Goal: Information Seeking & Learning: Learn about a topic

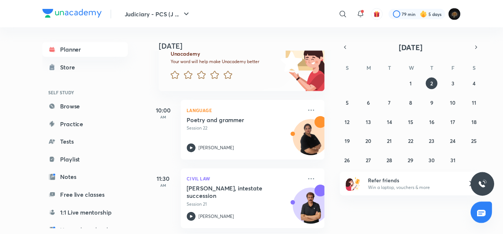
scroll to position [70, 0]
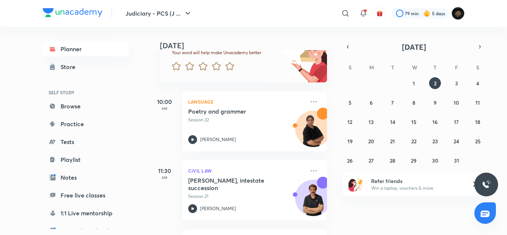
click at [457, 16] on img at bounding box center [458, 13] width 13 height 13
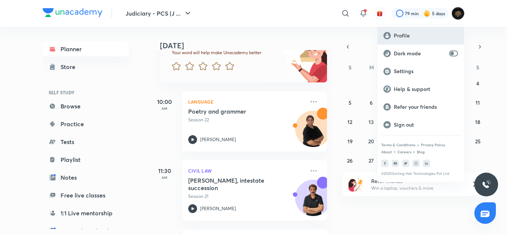
click at [431, 35] on p "Profile" at bounding box center [426, 35] width 64 height 7
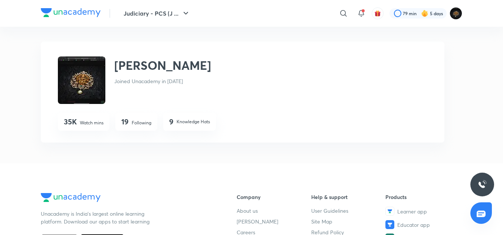
click at [76, 9] on img at bounding box center [71, 12] width 60 height 9
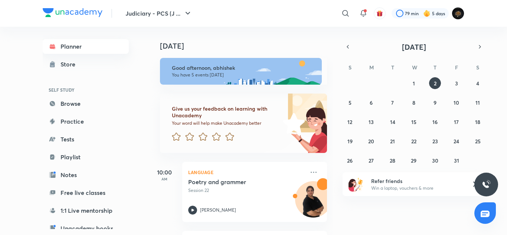
click at [71, 50] on link "Planner" at bounding box center [86, 46] width 86 height 15
click at [62, 109] on link "Browse" at bounding box center [86, 103] width 86 height 15
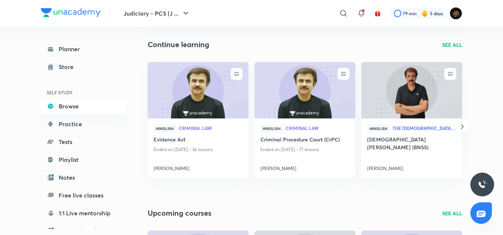
scroll to position [89, 0]
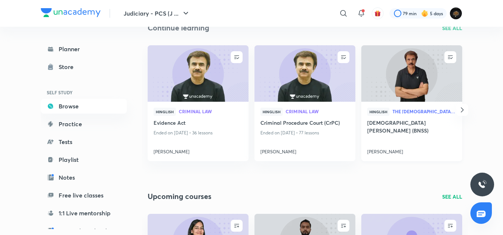
click at [413, 119] on h4 "Bharatiya Nagarik Suraksha Sanhita (BNSS)" at bounding box center [411, 127] width 89 height 17
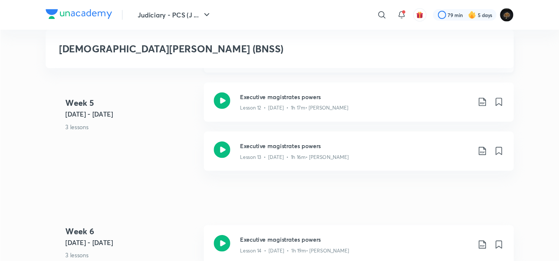
scroll to position [1080, 0]
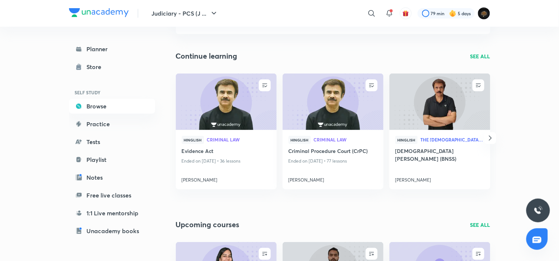
scroll to position [60, 0]
click at [489, 136] on icon "button" at bounding box center [490, 138] width 3 height 5
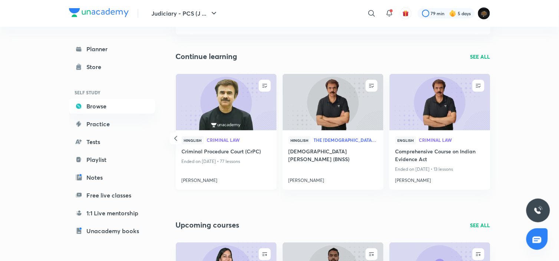
click at [192, 180] on h4 "Anil Khanna" at bounding box center [226, 179] width 89 height 10
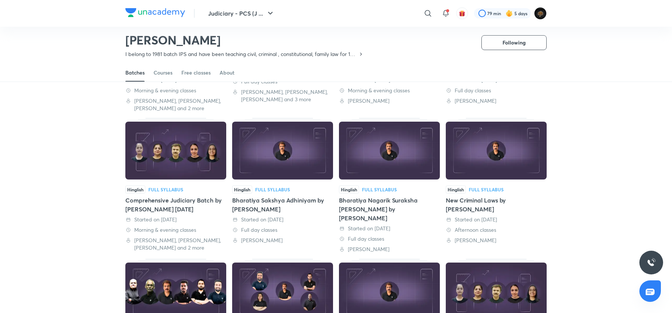
scroll to position [170, 0]
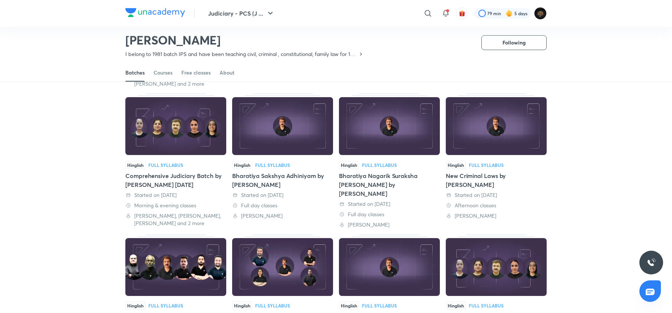
click at [270, 177] on div "Bharatiya Sakshya Adhiniyam by Anil Khanna" at bounding box center [282, 180] width 101 height 18
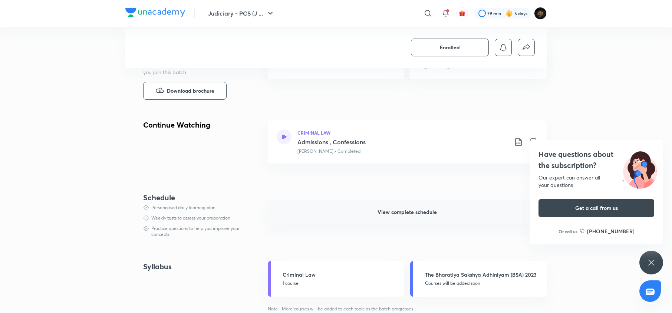
scroll to position [313, 0]
click at [403, 211] on span "View complete schedule" at bounding box center [407, 212] width 59 height 7
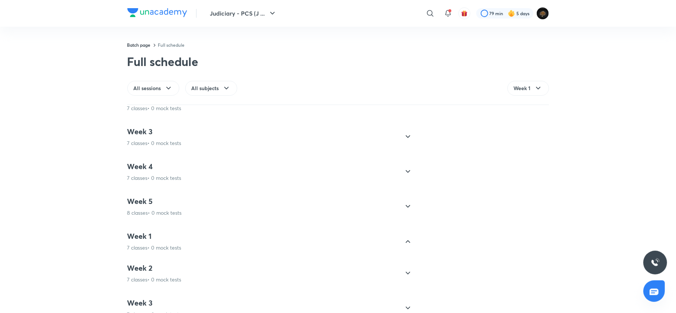
click at [248, 233] on div "Week 1 7 classes • 0 mock tests" at bounding box center [263, 242] width 272 height 20
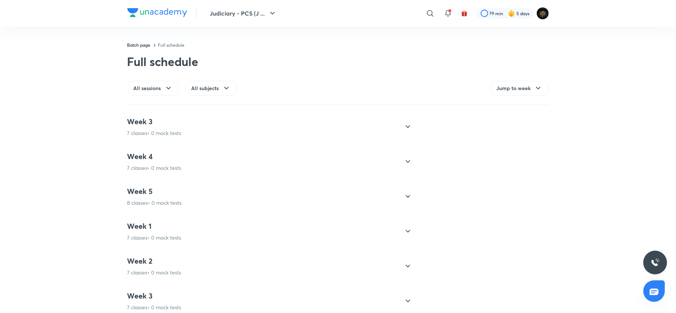
scroll to position [55, 0]
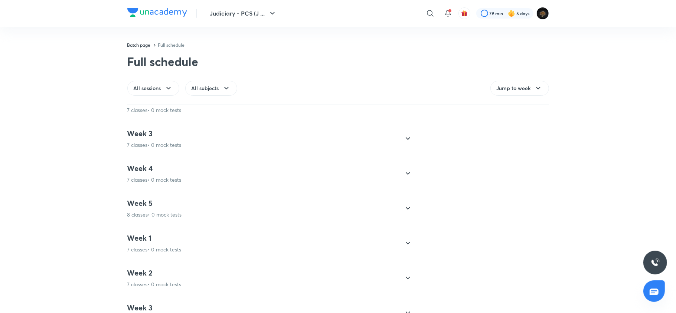
click at [221, 209] on div "Week 5 8 classes • 0 mock tests" at bounding box center [263, 208] width 272 height 20
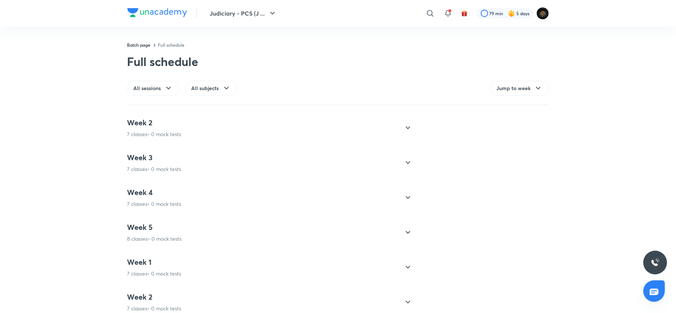
scroll to position [0, 0]
click at [223, 186] on div "Week 3 7 classes • 0 mock tests" at bounding box center [263, 194] width 272 height 20
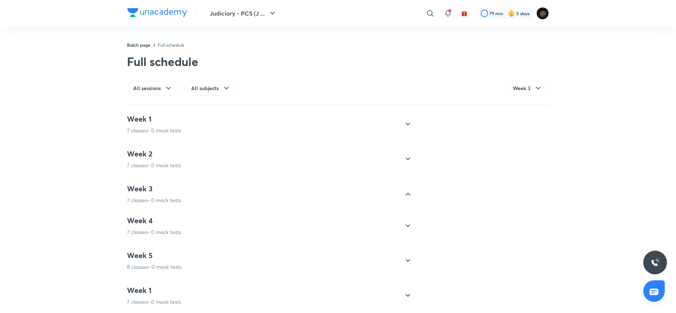
click at [221, 134] on div "Week 1 7 classes • 0 mock tests CRIMINAL LAW Session I Anil Khanna • Completed …" at bounding box center [269, 124] width 285 height 32
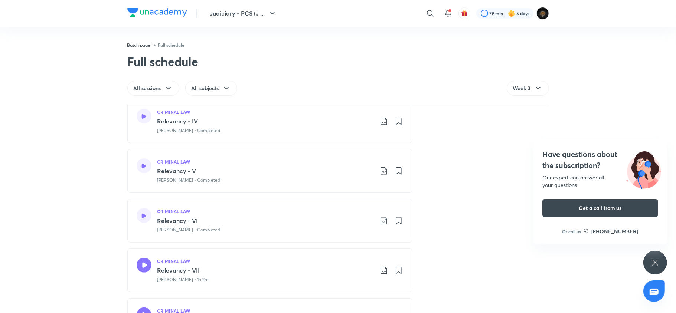
scroll to position [211, 0]
click at [142, 216] on icon at bounding box center [144, 214] width 4 height 4
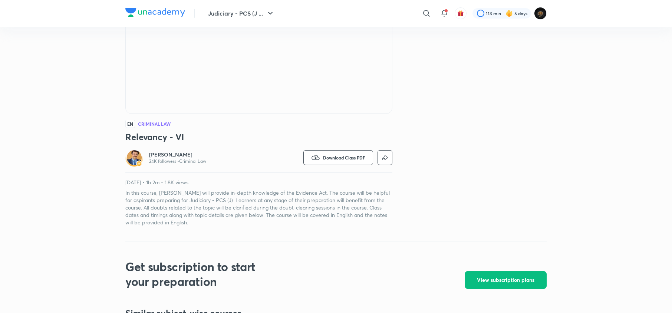
scroll to position [143, 0]
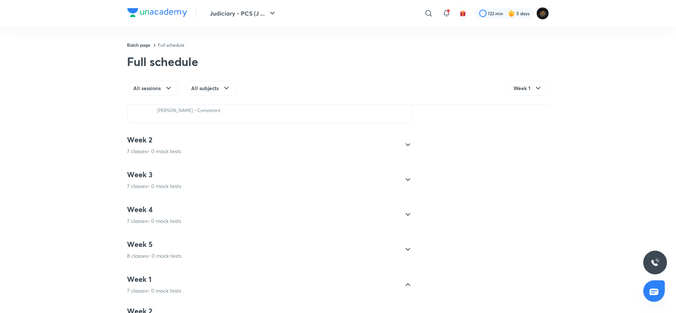
scroll to position [361, 0]
click at [176, 191] on div "Week 3 7 classes • 0 mock tests" at bounding box center [269, 178] width 285 height 32
click at [175, 181] on div "Week 3 7 classes • 0 mock tests" at bounding box center [154, 178] width 54 height 20
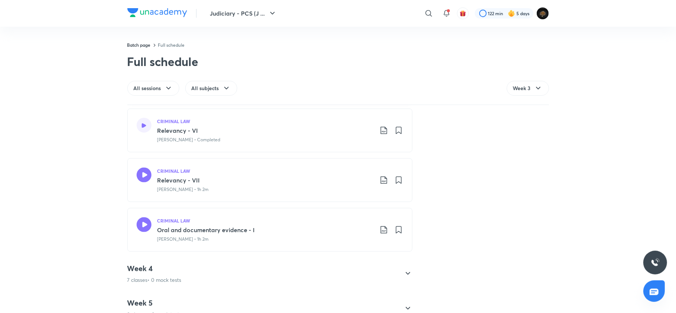
scroll to position [827, 0]
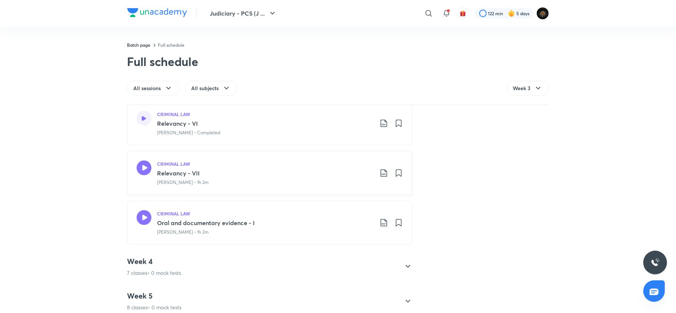
click at [141, 166] on icon at bounding box center [143, 168] width 15 height 15
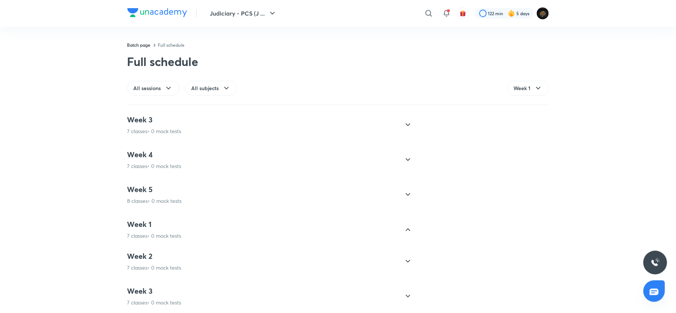
scroll to position [410, 0]
click at [147, 195] on h4 "Week 5" at bounding box center [154, 193] width 55 height 10
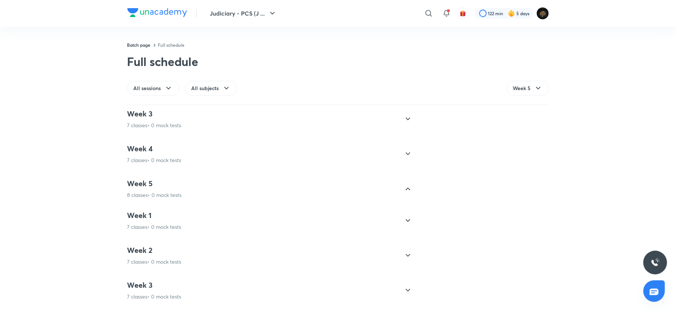
scroll to position [64, 0]
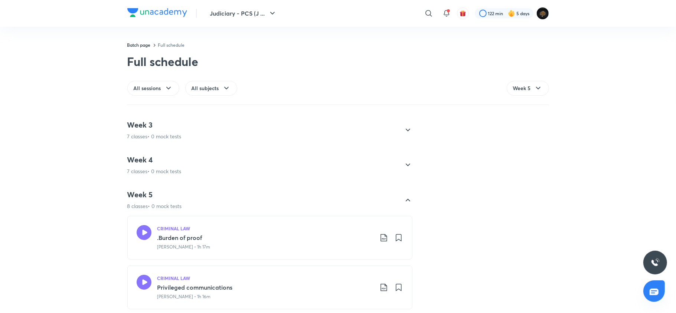
click at [150, 164] on h4 "Week 4" at bounding box center [154, 160] width 54 height 10
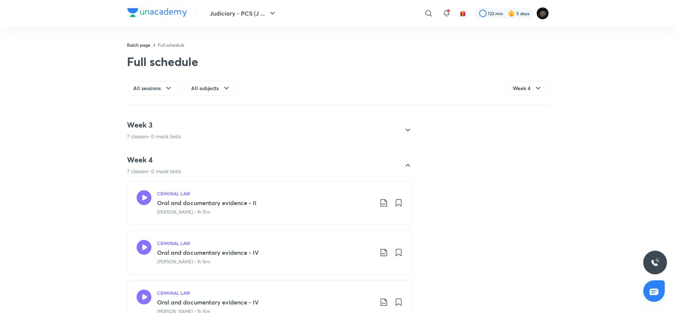
click at [158, 127] on h4 "Week 3" at bounding box center [154, 125] width 54 height 10
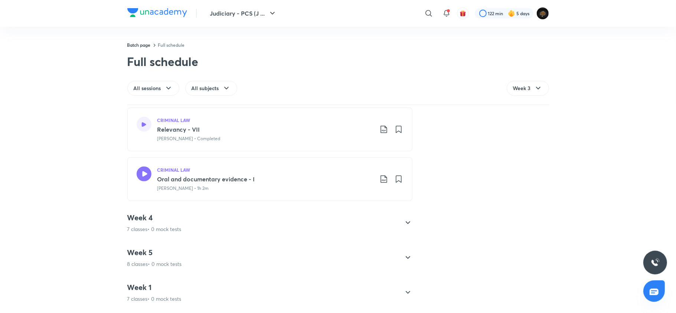
scroll to position [354, 0]
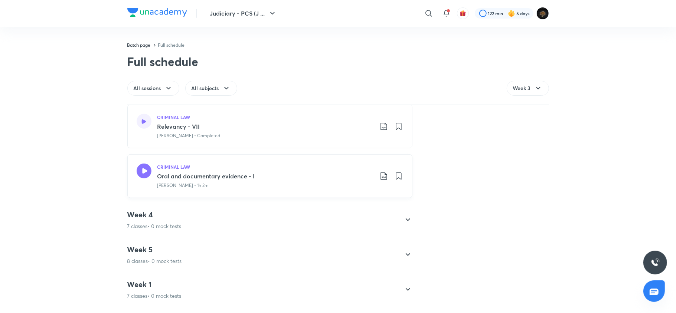
click at [140, 170] on icon at bounding box center [143, 171] width 15 height 15
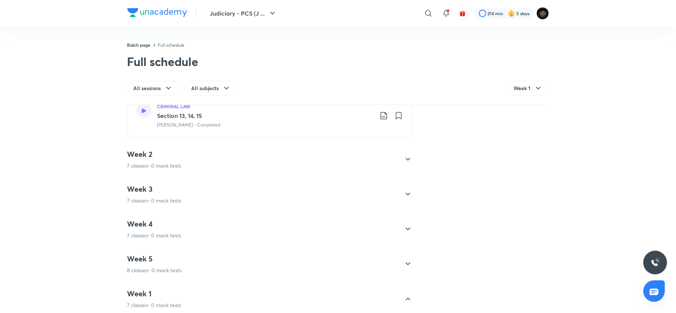
click at [204, 223] on div "Week 4 7 classes • 0 mock tests" at bounding box center [263, 229] width 272 height 20
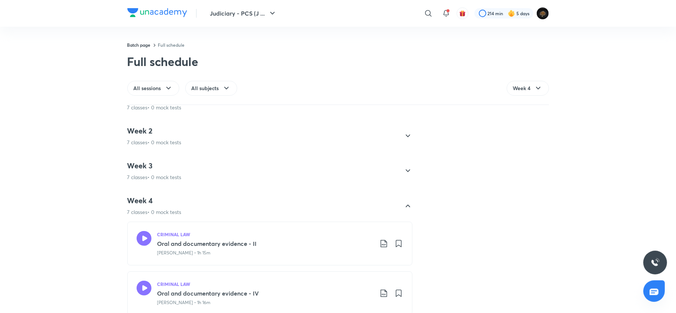
scroll to position [536, 0]
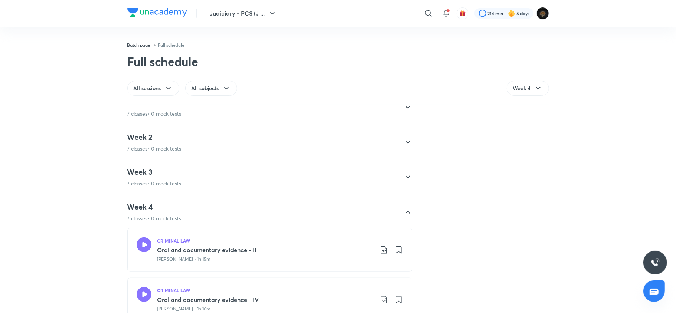
click at [204, 190] on div "Week 3 7 classes • 0 mock tests" at bounding box center [269, 177] width 285 height 32
click at [204, 178] on div "Week 3 7 classes • 0 mock tests" at bounding box center [263, 177] width 272 height 20
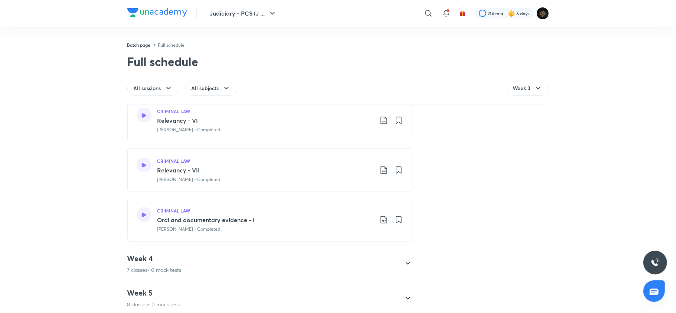
scroll to position [845, 0]
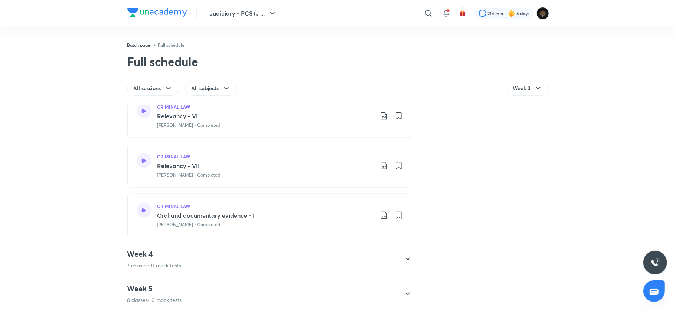
click at [177, 262] on p "7 classes • 0 mock tests" at bounding box center [154, 265] width 54 height 7
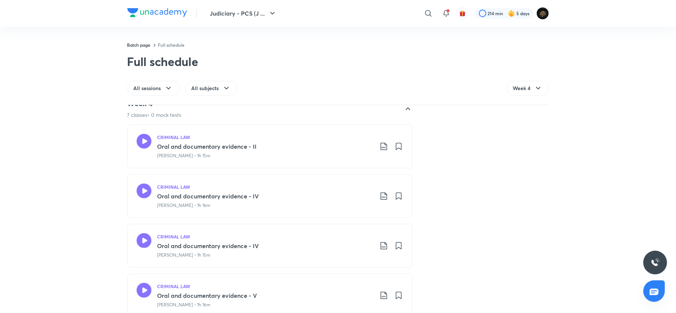
scroll to position [649, 0]
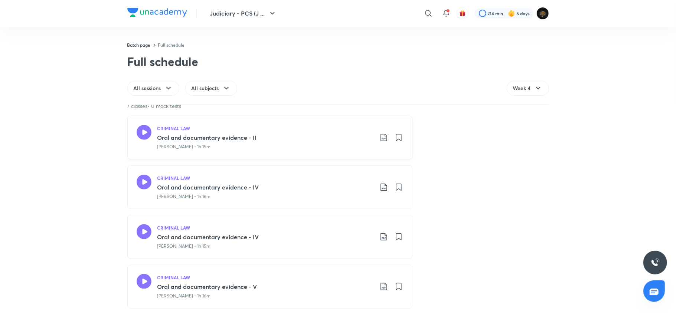
click at [141, 134] on icon at bounding box center [144, 132] width 15 height 15
